Goal: Information Seeking & Learning: Check status

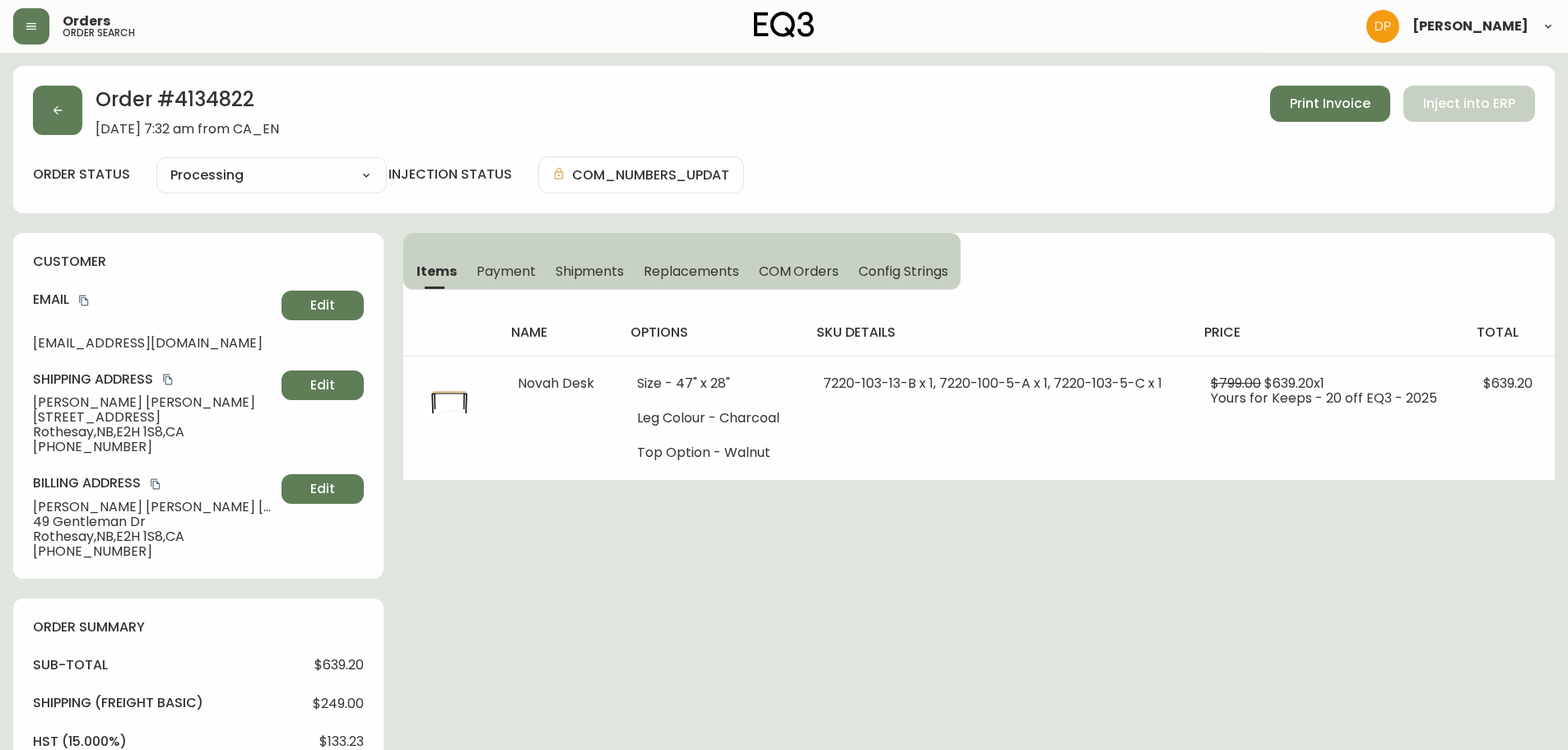
select select "PROCESSING"
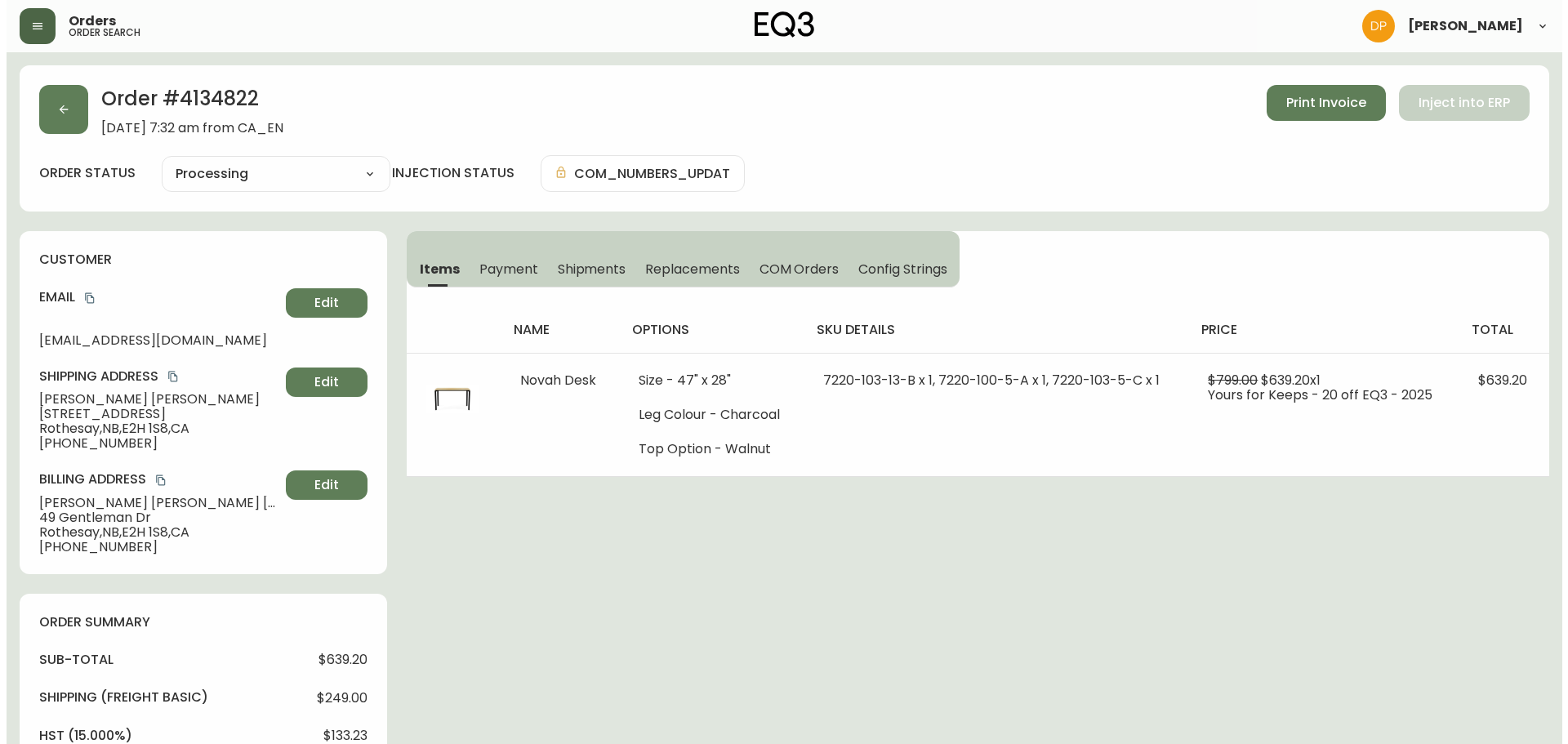
scroll to position [634, 0]
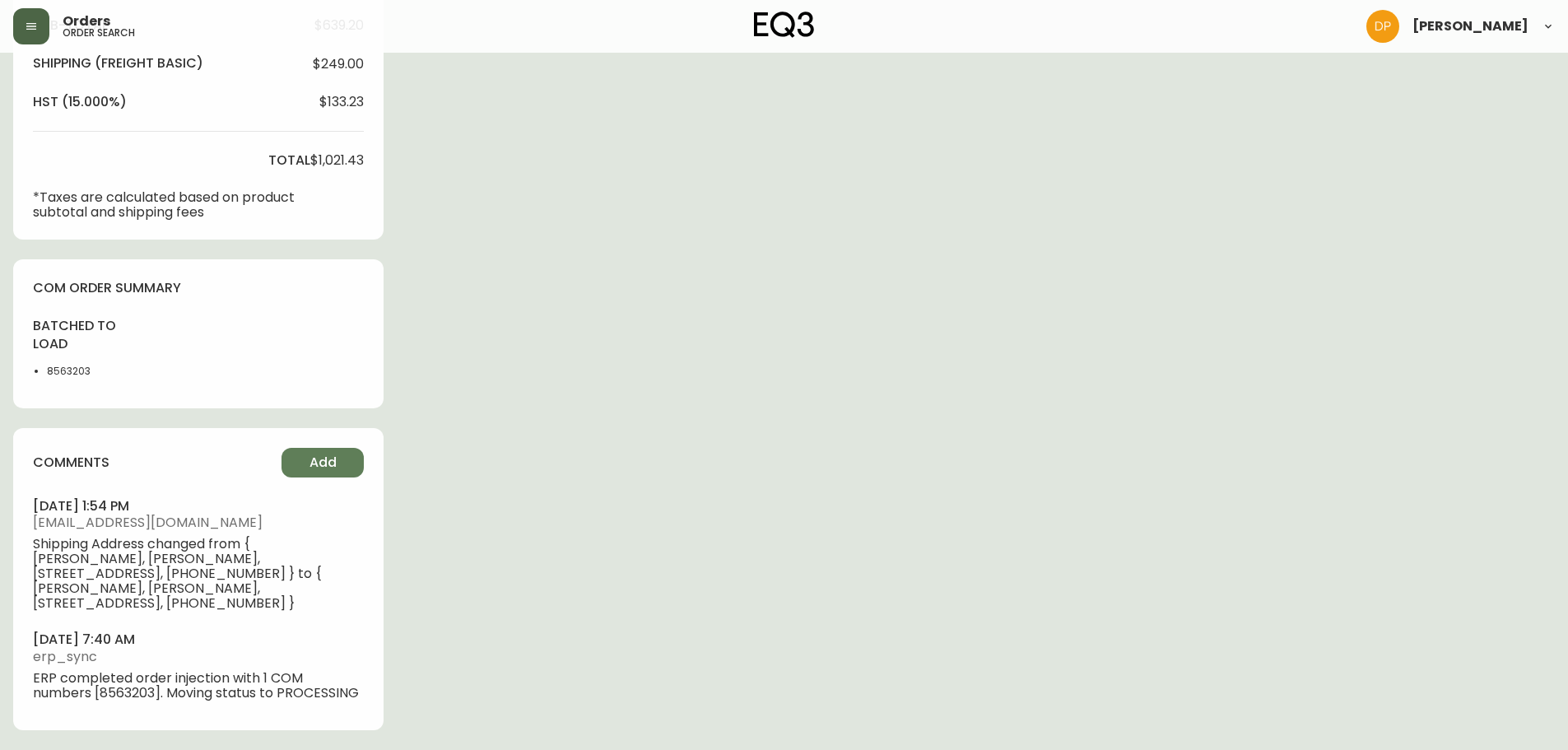
click at [42, 30] on button "button" at bounding box center [31, 26] width 37 height 37
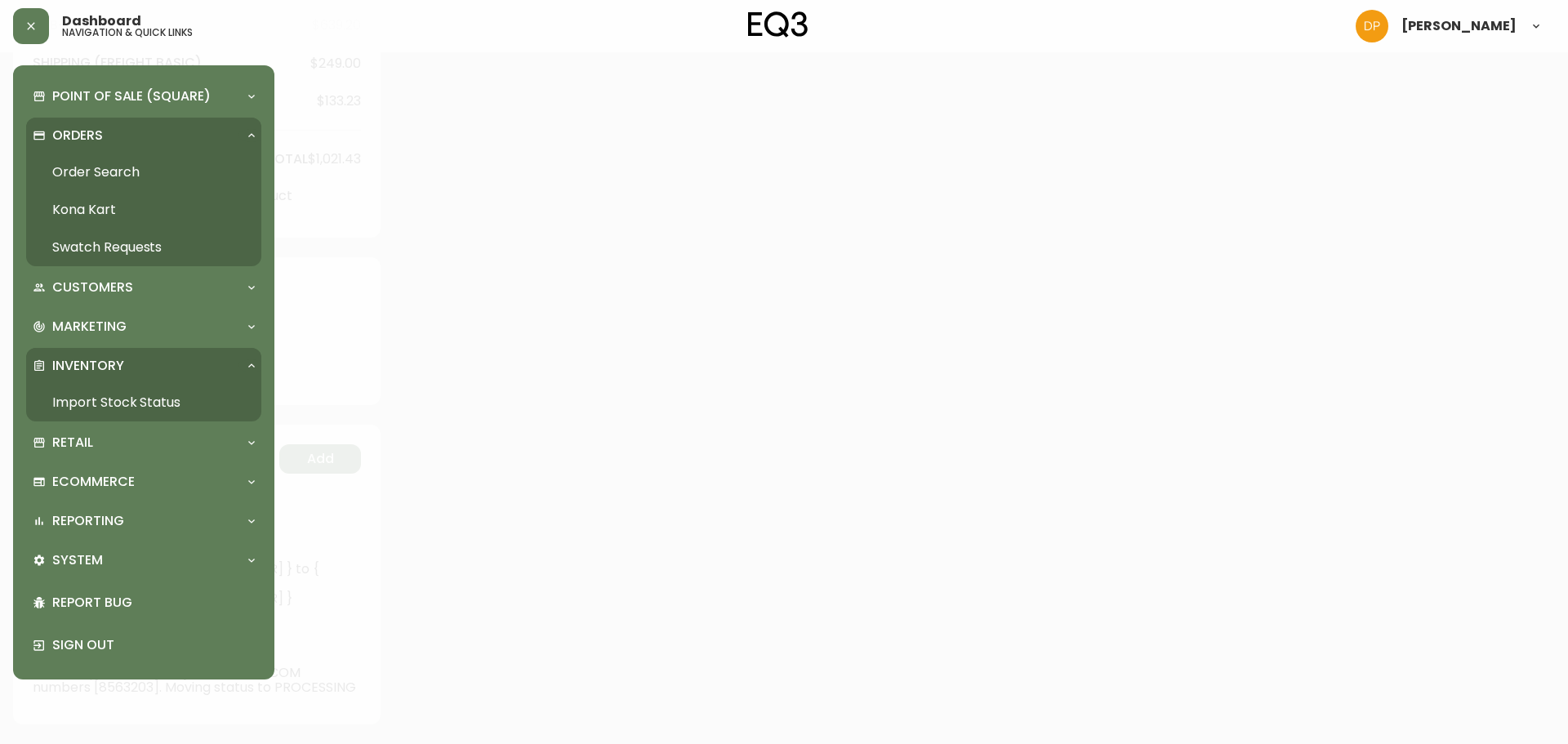
click at [108, 156] on link "Order Search" at bounding box center [144, 172] width 235 height 38
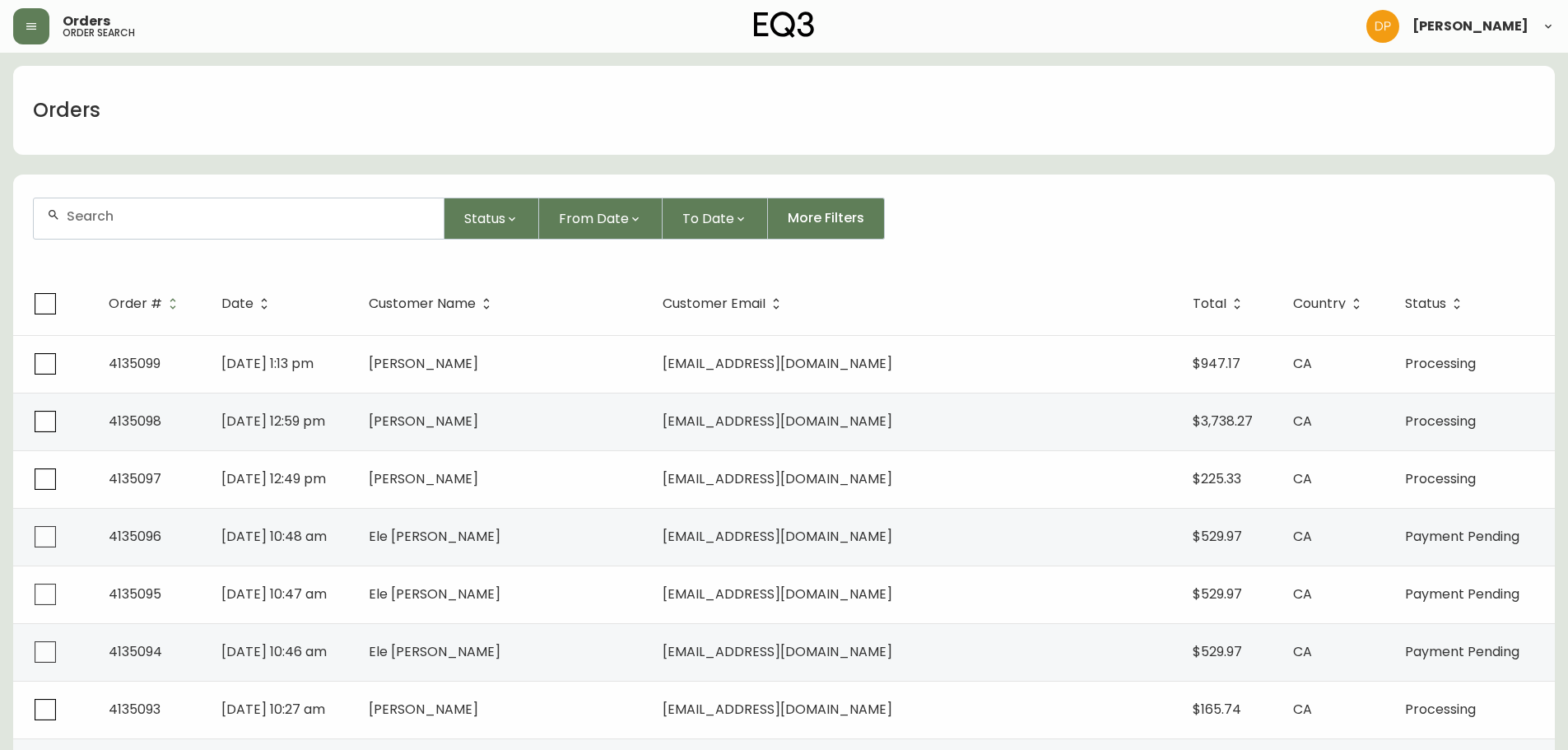
click at [225, 237] on div at bounding box center [239, 218] width 410 height 40
paste input "[EMAIL_ADDRESS][DOMAIN_NAME]"
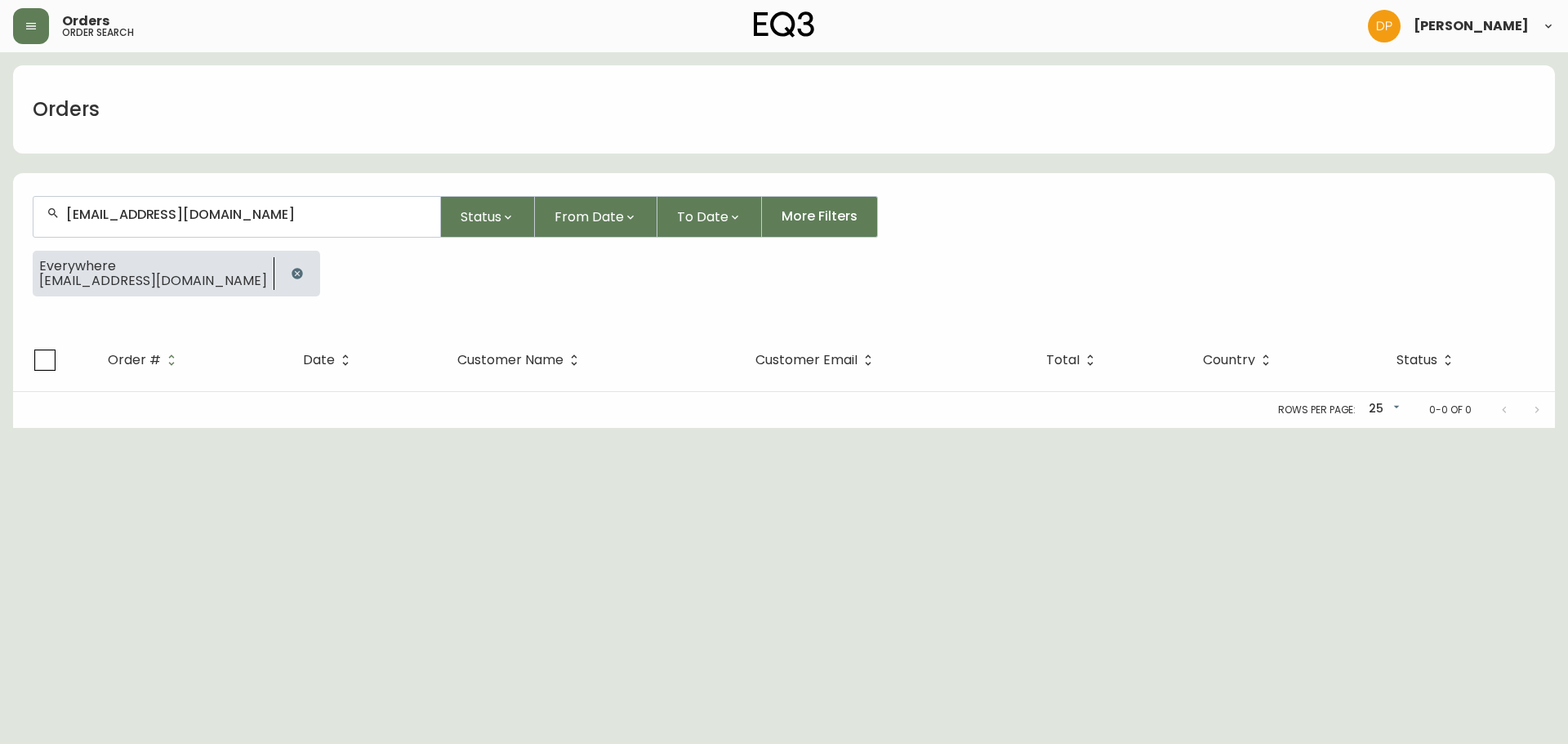
type input "[EMAIL_ADDRESS][DOMAIN_NAME]"
